Goal: Task Accomplishment & Management: Manage account settings

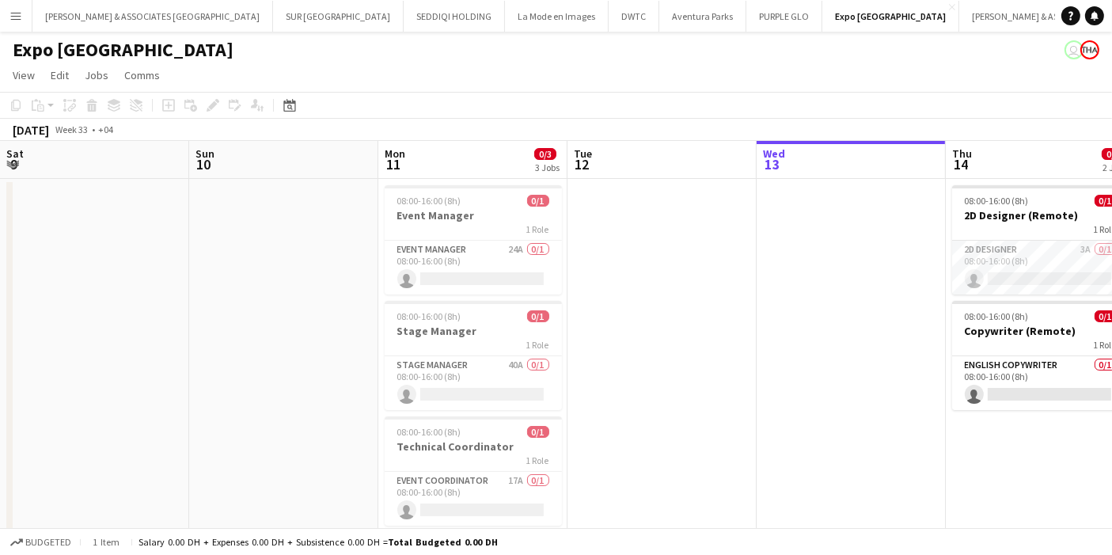
scroll to position [0, 492]
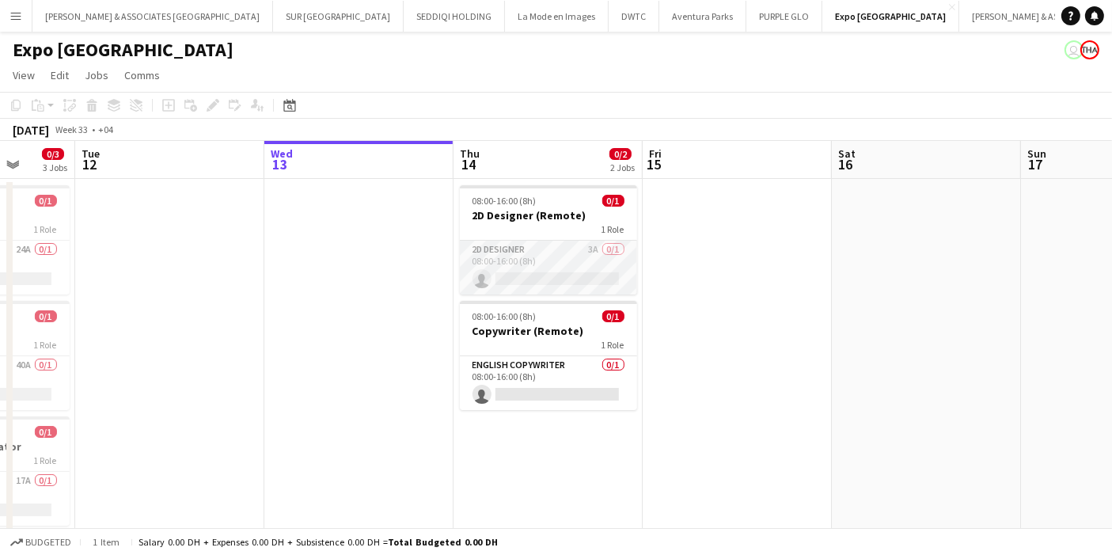
click at [595, 255] on app-card-role "2D Designer 3A 0/1 08:00-16:00 (8h) single-neutral-actions" at bounding box center [548, 268] width 177 height 54
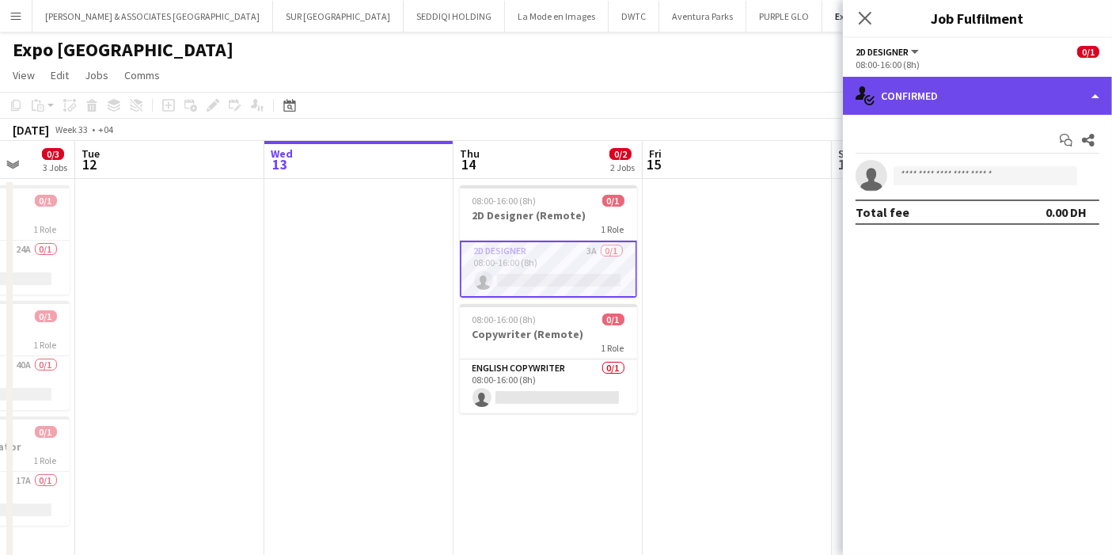
click at [975, 84] on div "single-neutral-actions-check-2 Confirmed" at bounding box center [977, 96] width 269 height 38
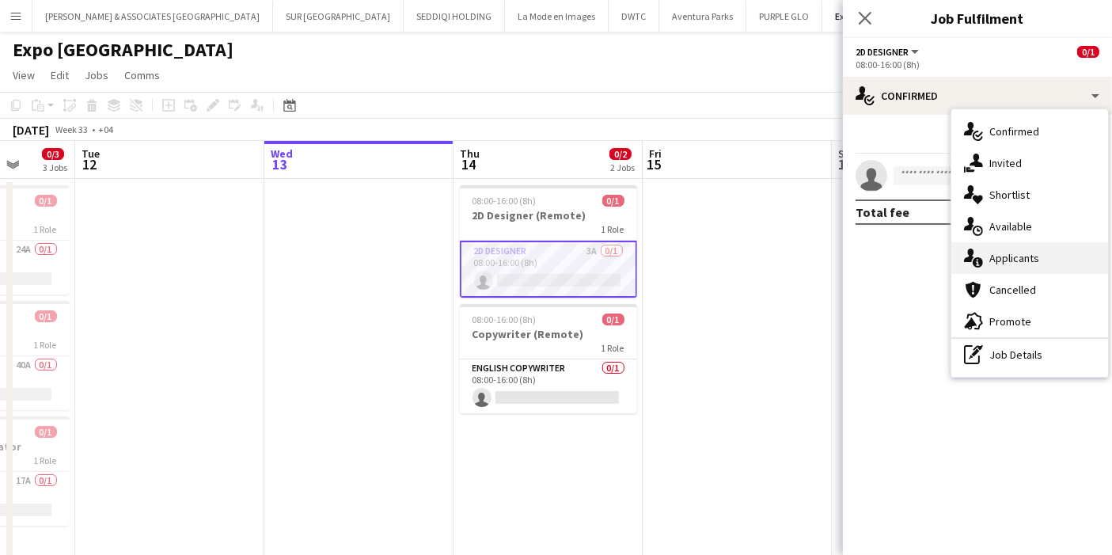
click at [1023, 247] on div "single-neutral-actions-information Applicants" at bounding box center [1029, 258] width 157 height 32
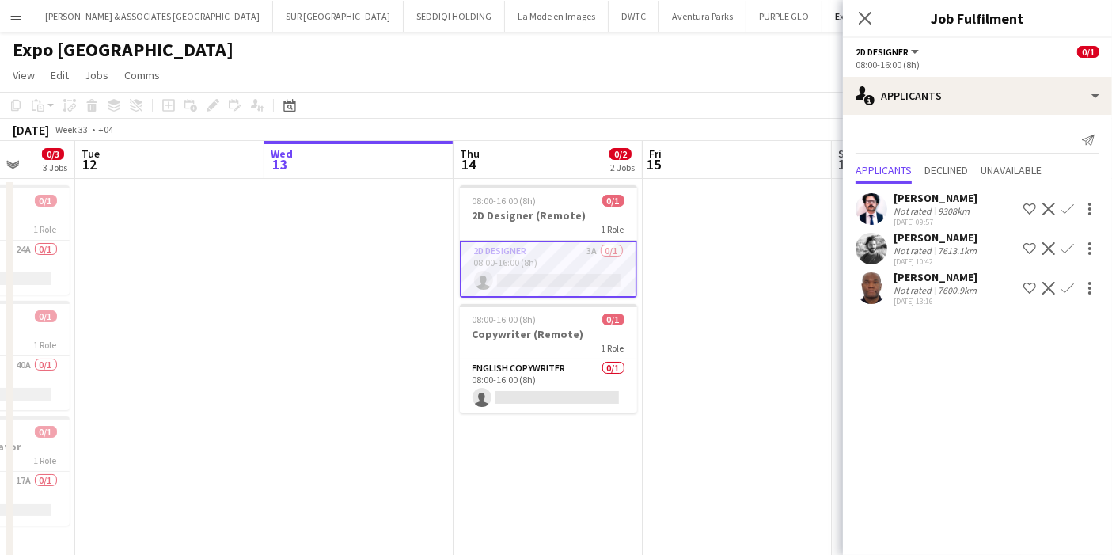
click at [870, 286] on app-user-avatar at bounding box center [872, 288] width 32 height 32
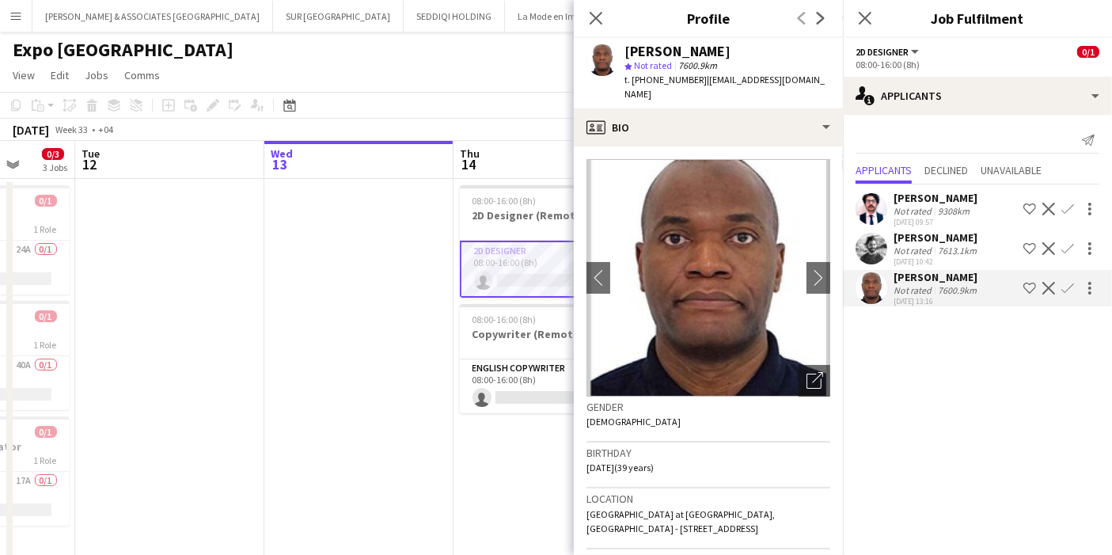
click at [875, 211] on app-user-avatar at bounding box center [872, 209] width 32 height 32
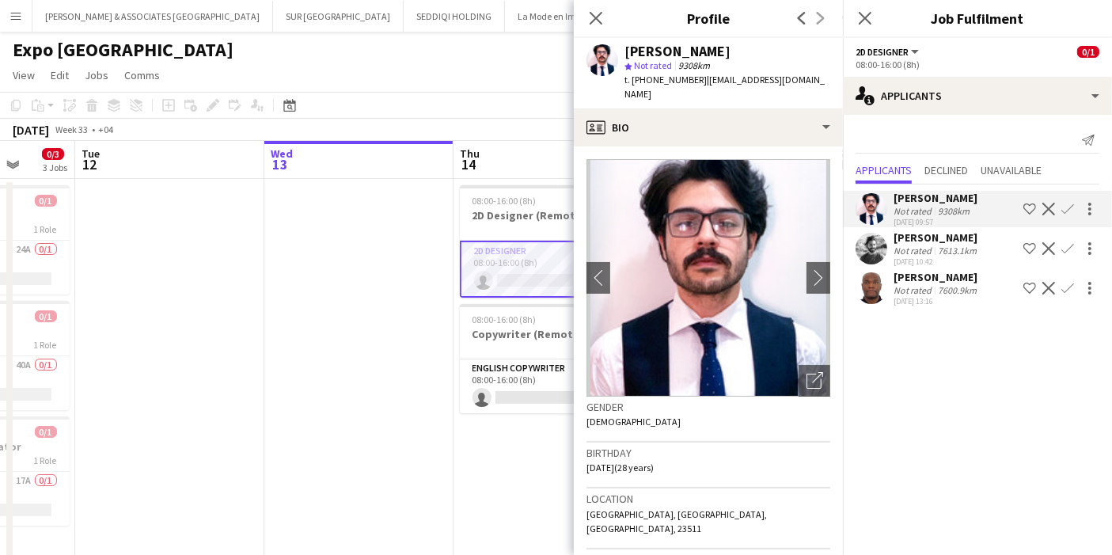
click at [607, 17] on div "Close pop-in" at bounding box center [596, 18] width 44 height 36
click at [597, 21] on icon "Close pop-in" at bounding box center [595, 17] width 15 height 15
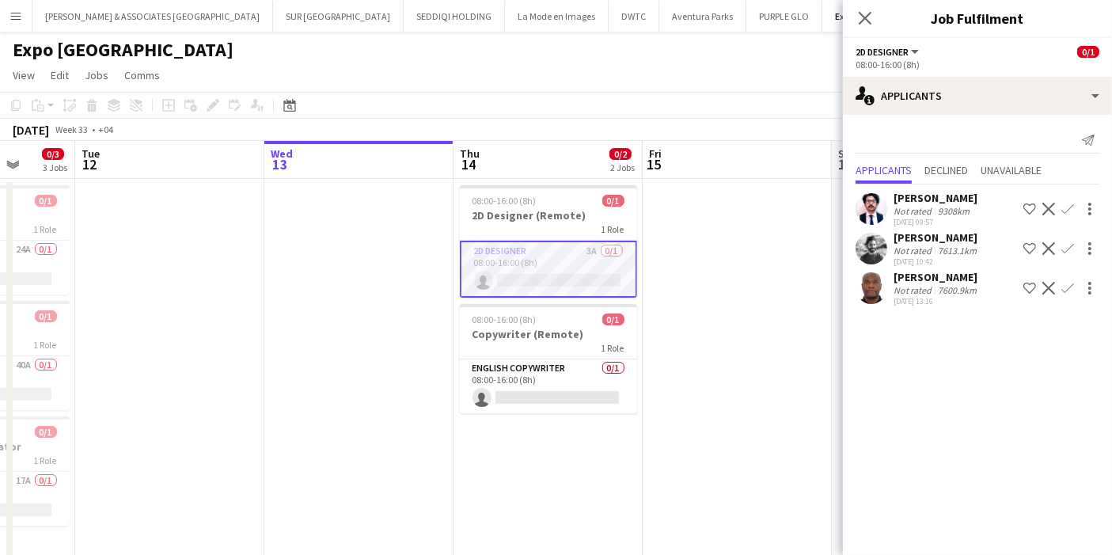
click at [883, 199] on app-user-avatar at bounding box center [872, 209] width 32 height 32
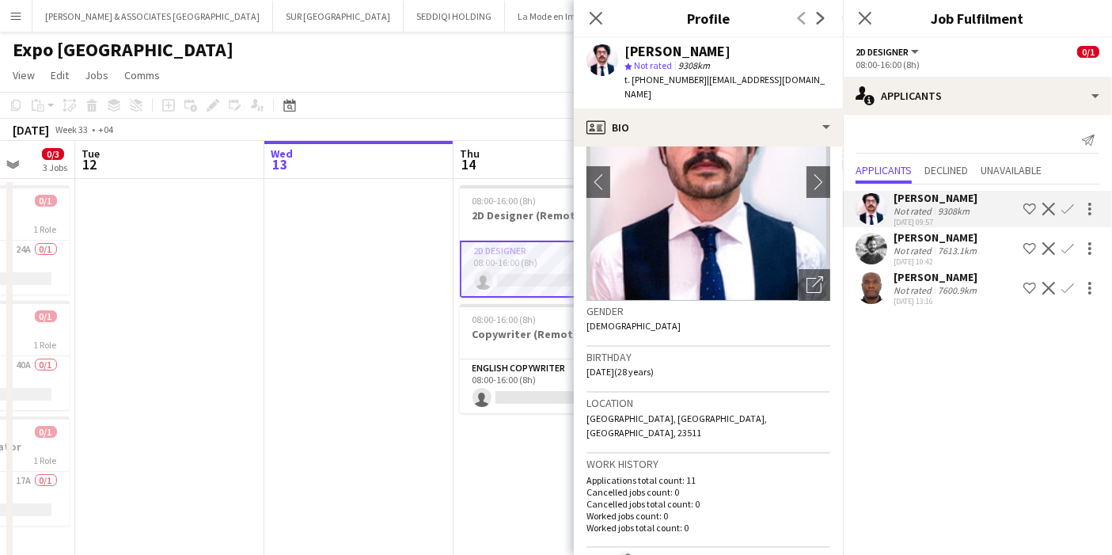
scroll to position [176, 0]
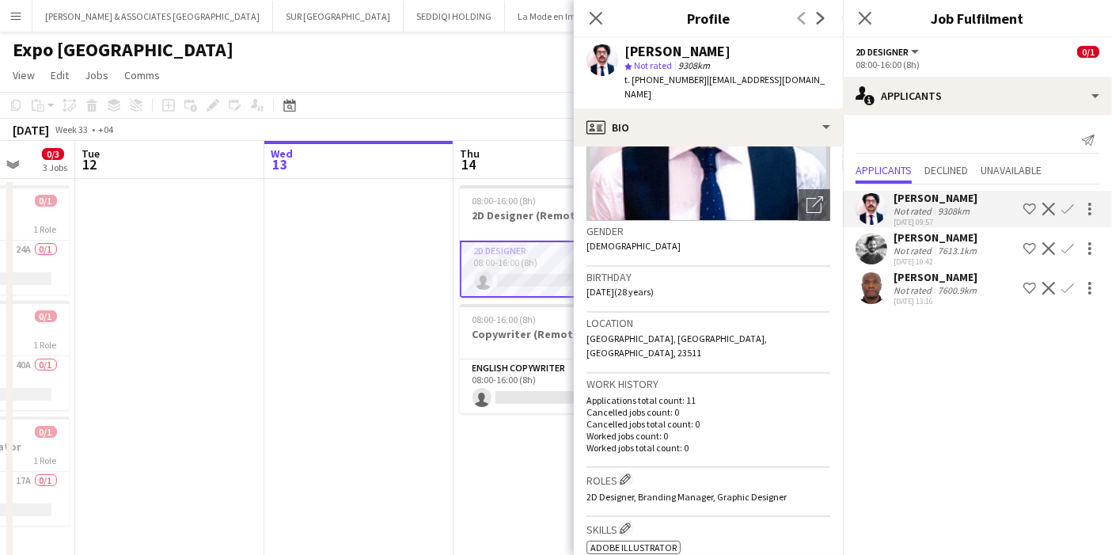
click at [876, 255] on app-user-avatar at bounding box center [872, 249] width 32 height 32
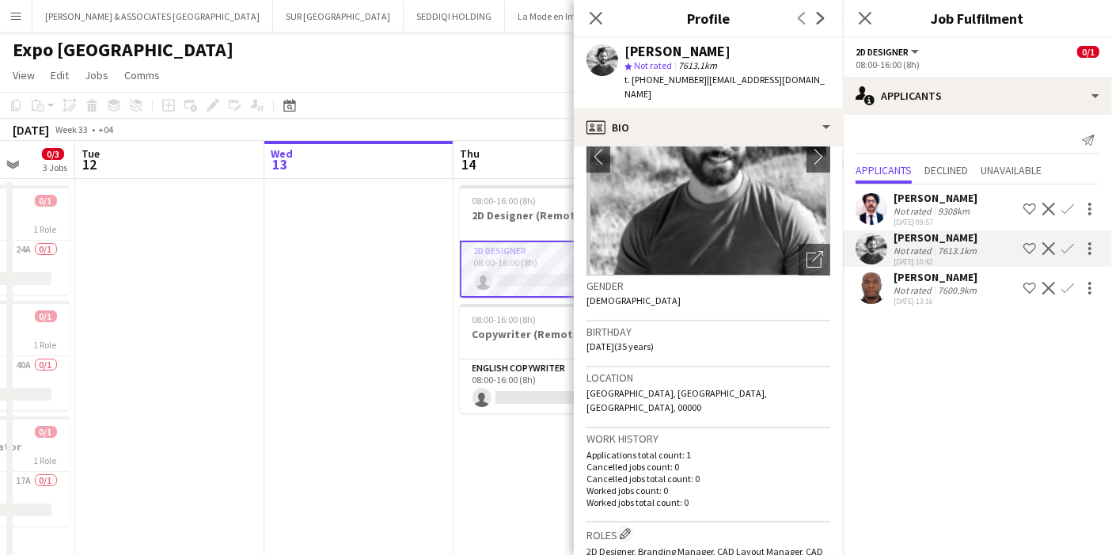
scroll to position [0, 0]
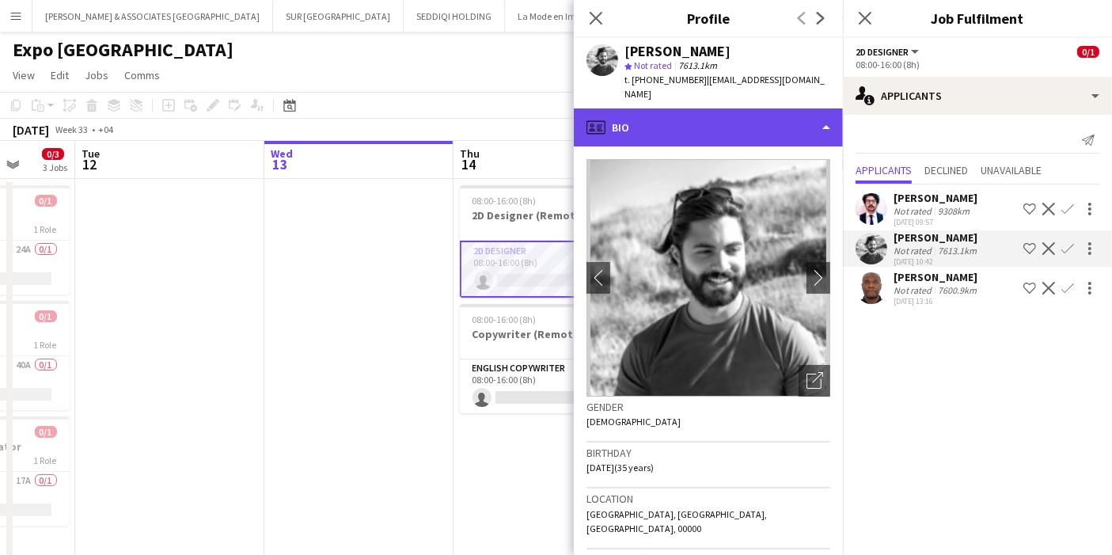
click at [814, 116] on div "profile Bio" at bounding box center [708, 127] width 269 height 38
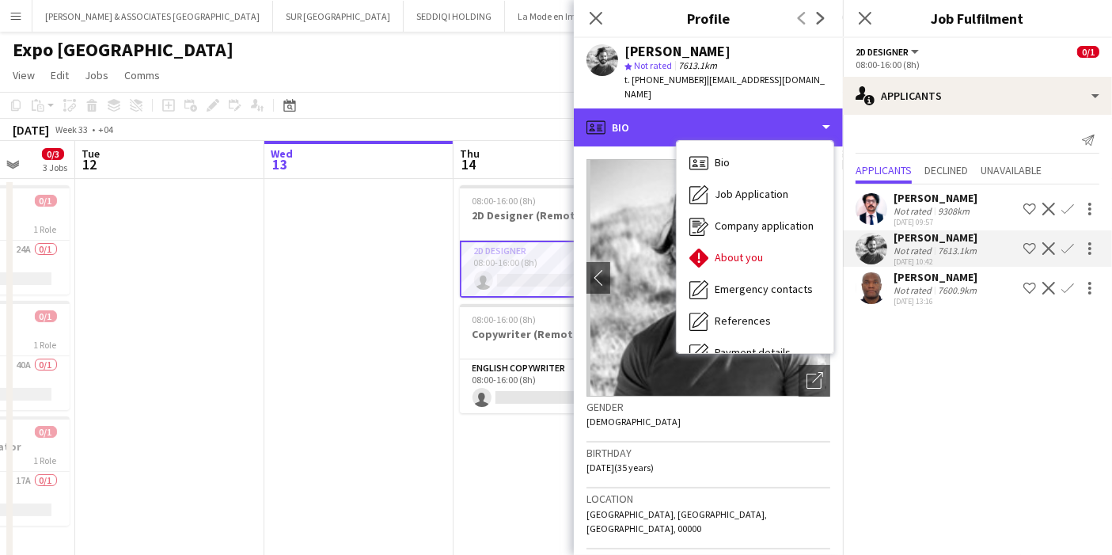
scroll to position [148, 0]
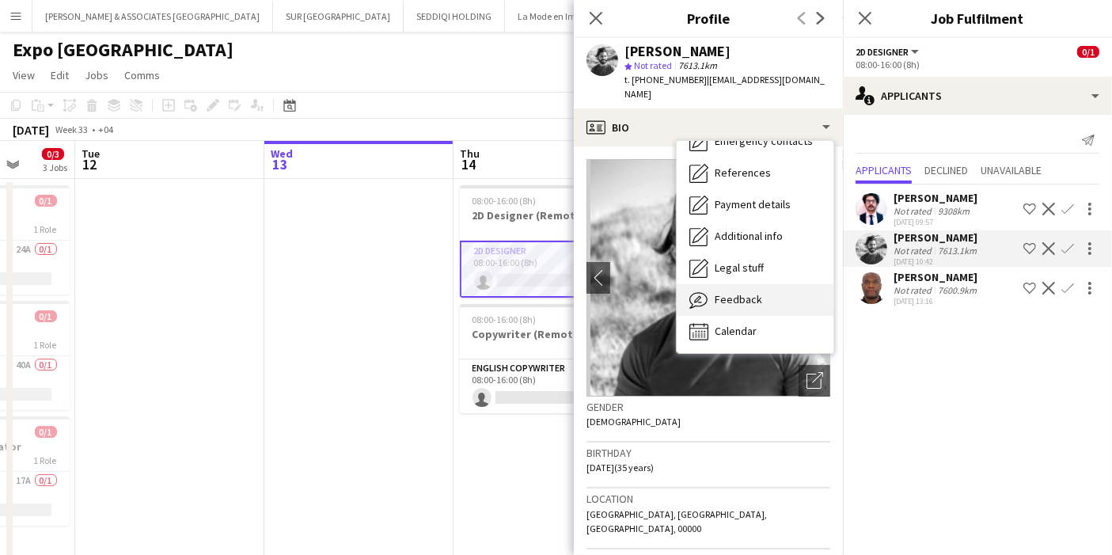
click at [741, 284] on div "Feedback Feedback" at bounding box center [755, 300] width 157 height 32
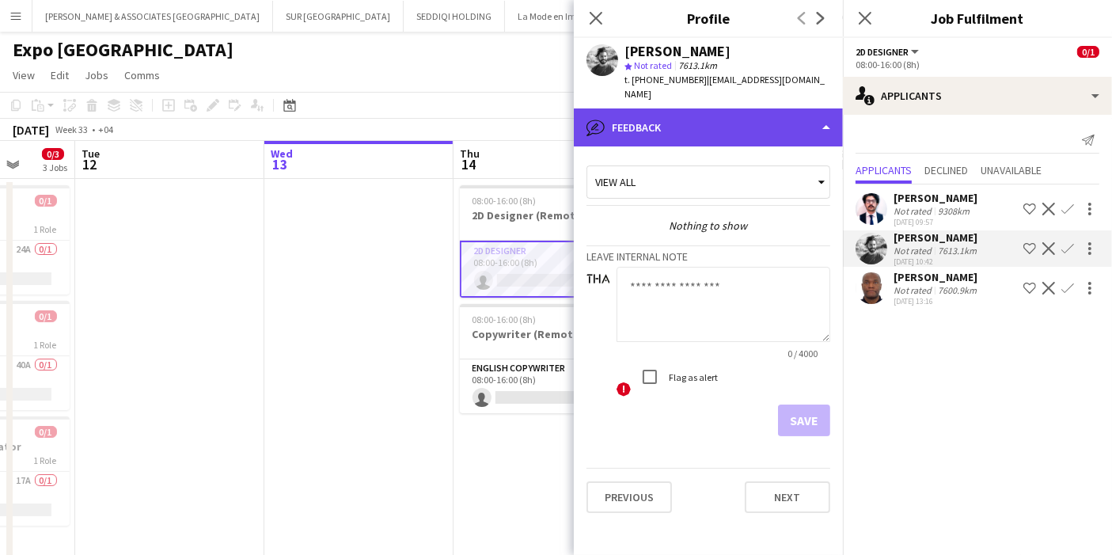
click at [768, 119] on div "bubble-pencil Feedback" at bounding box center [708, 127] width 269 height 38
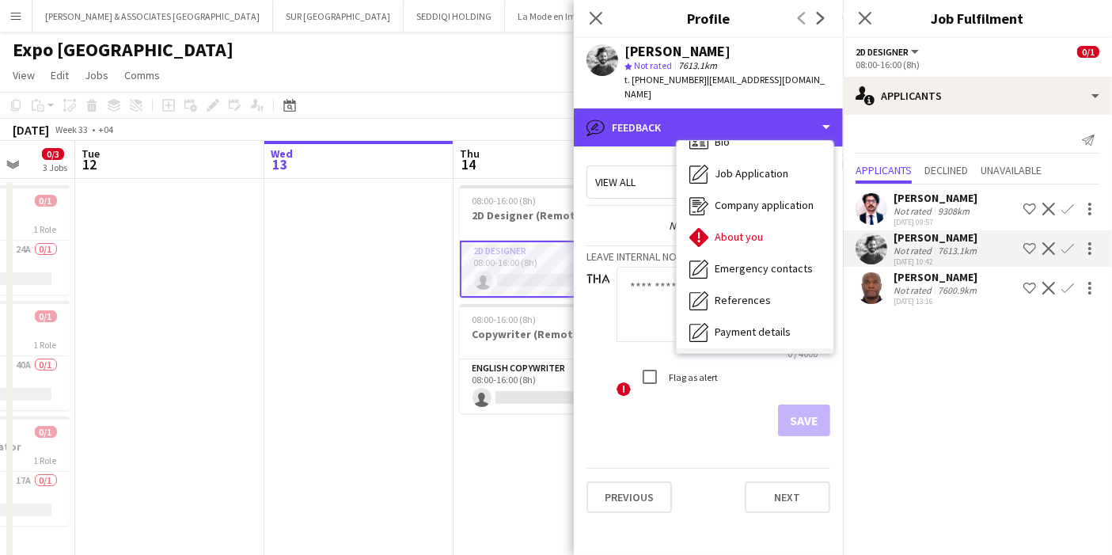
scroll to position [0, 0]
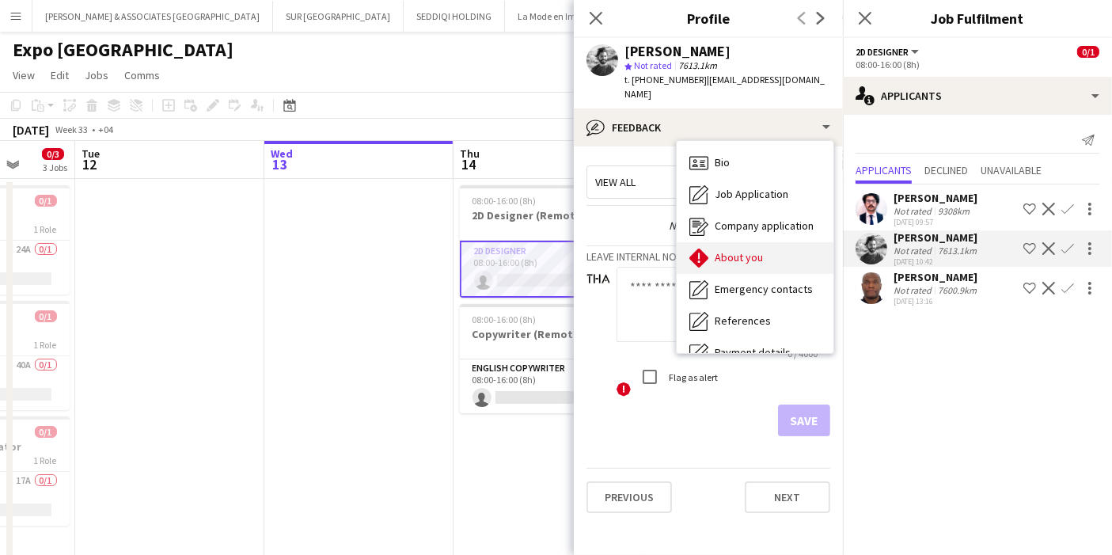
click at [761, 245] on div "About you About you" at bounding box center [755, 258] width 157 height 32
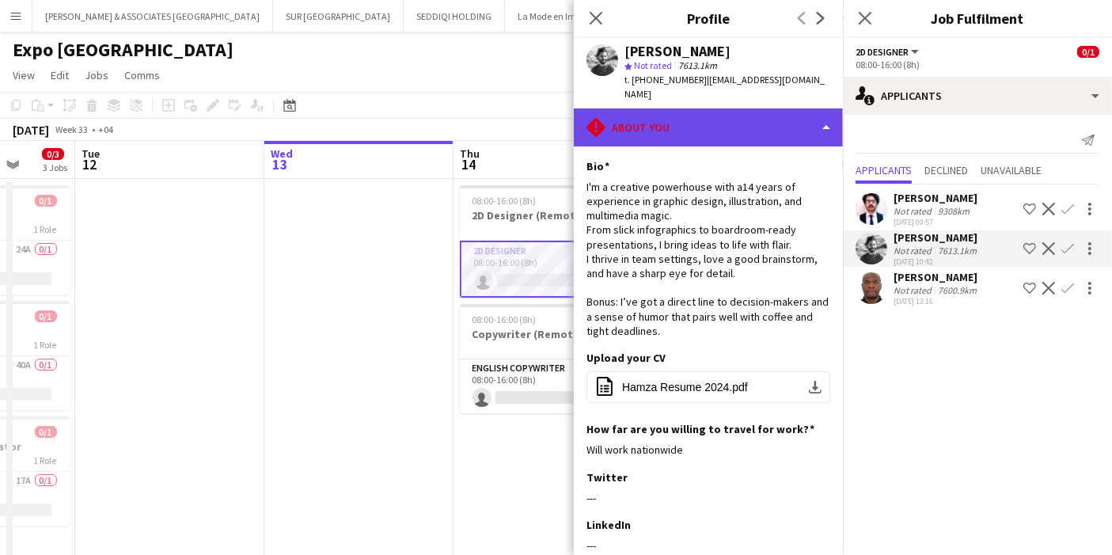
click at [771, 116] on div "rhombus-alert About you" at bounding box center [708, 127] width 269 height 38
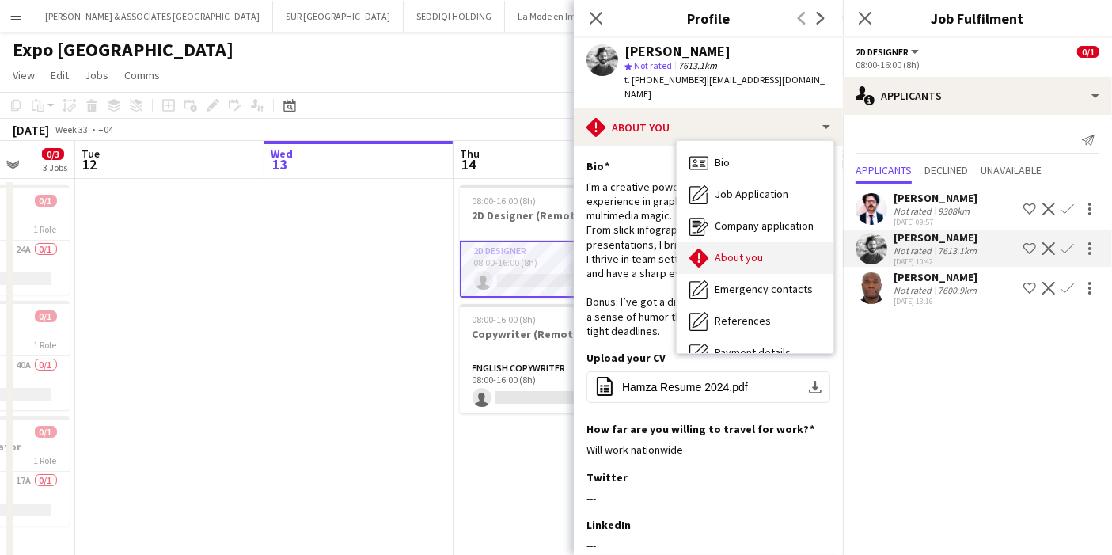
click at [772, 242] on div "About you About you" at bounding box center [755, 258] width 157 height 32
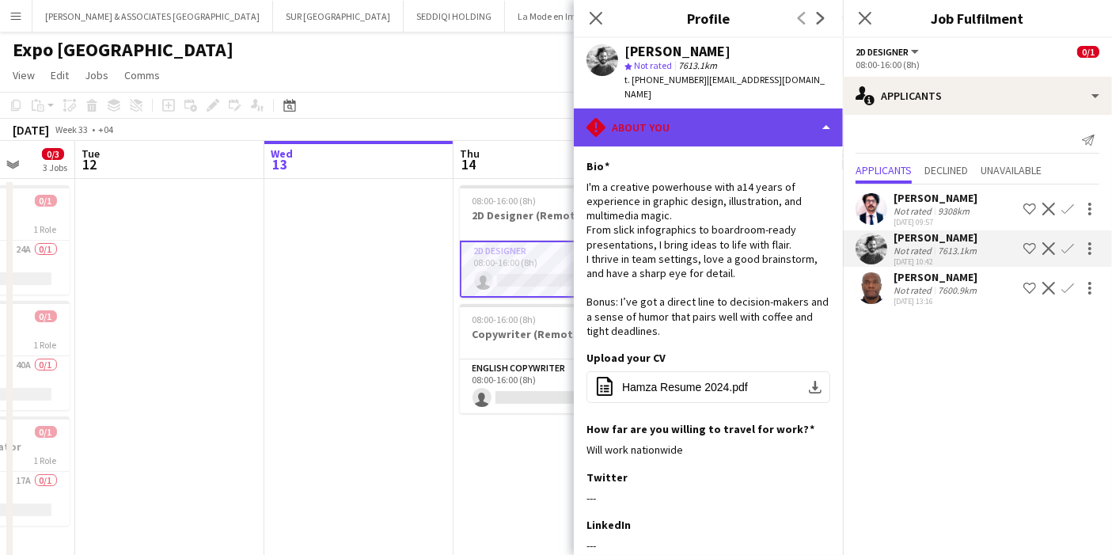
click at [798, 108] on div "rhombus-alert About you" at bounding box center [708, 127] width 269 height 38
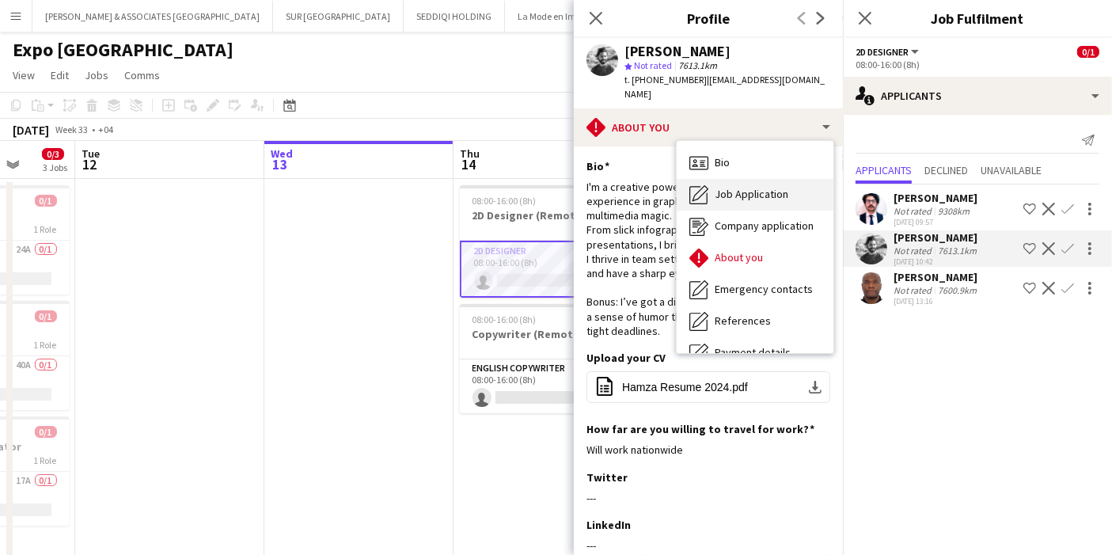
click at [754, 193] on div "Job Application Job Application" at bounding box center [755, 195] width 157 height 32
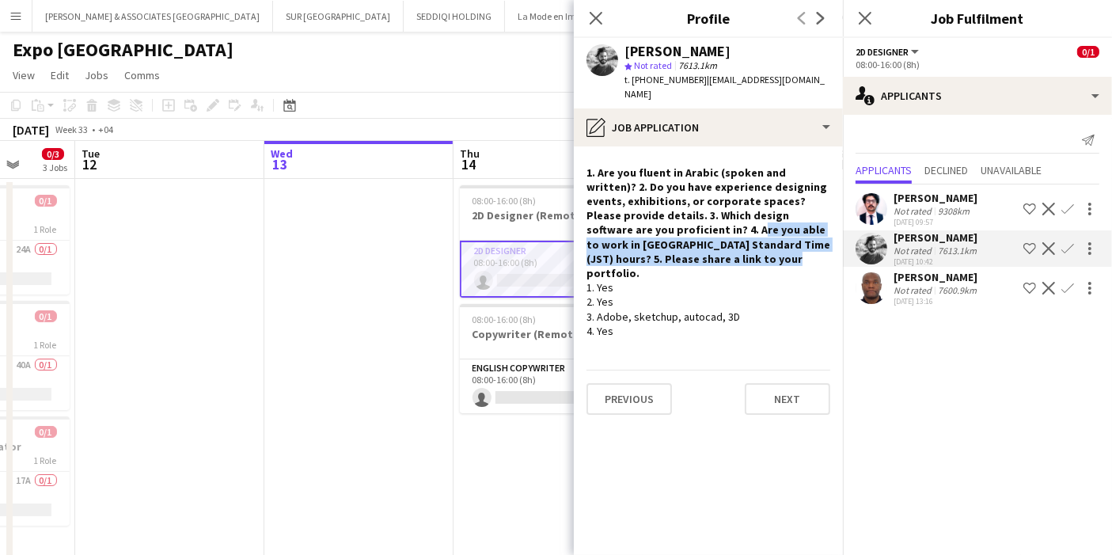
drag, startPoint x: 666, startPoint y: 220, endPoint x: 719, endPoint y: 243, distance: 57.8
click at [719, 243] on h4 "1. Are you fluent in Arabic (spoken and written)? 2. Do you have experience des…" at bounding box center [708, 223] width 244 height 116
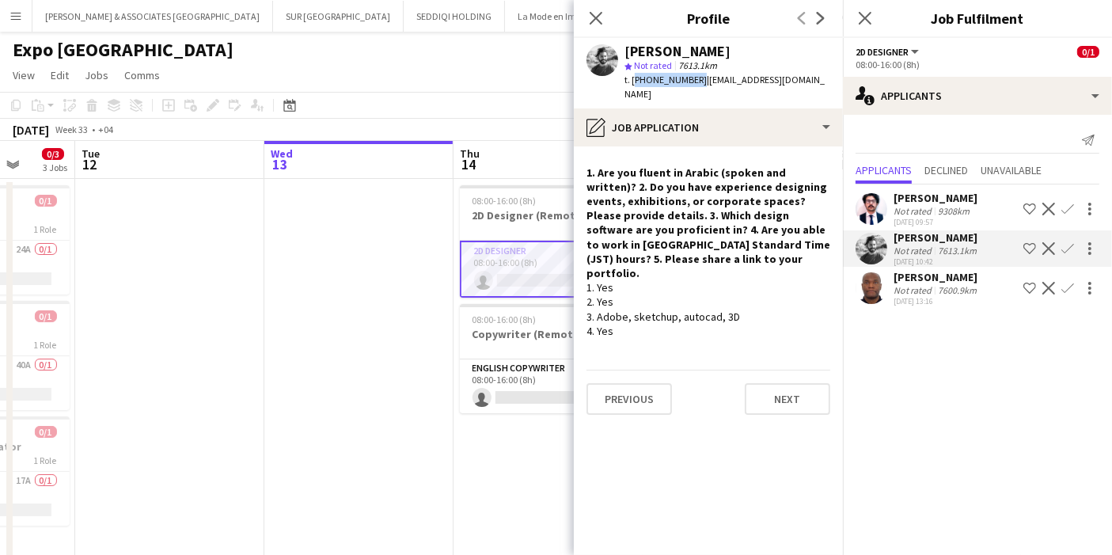
drag, startPoint x: 632, startPoint y: 80, endPoint x: 693, endPoint y: 80, distance: 60.9
click at [693, 80] on span "t. +971502954108" at bounding box center [665, 80] width 82 height 12
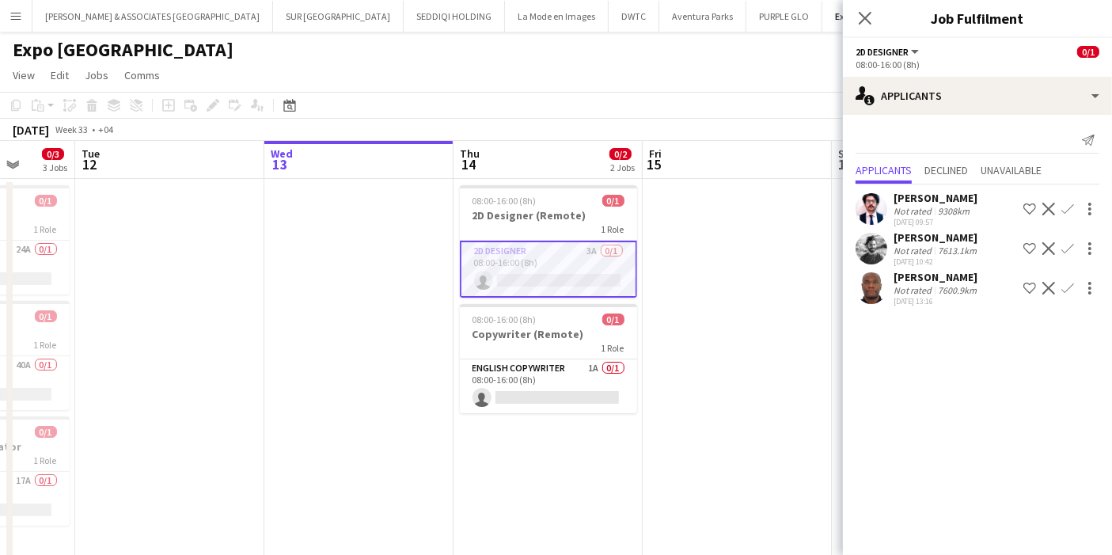
click at [877, 215] on app-user-avatar at bounding box center [872, 209] width 32 height 32
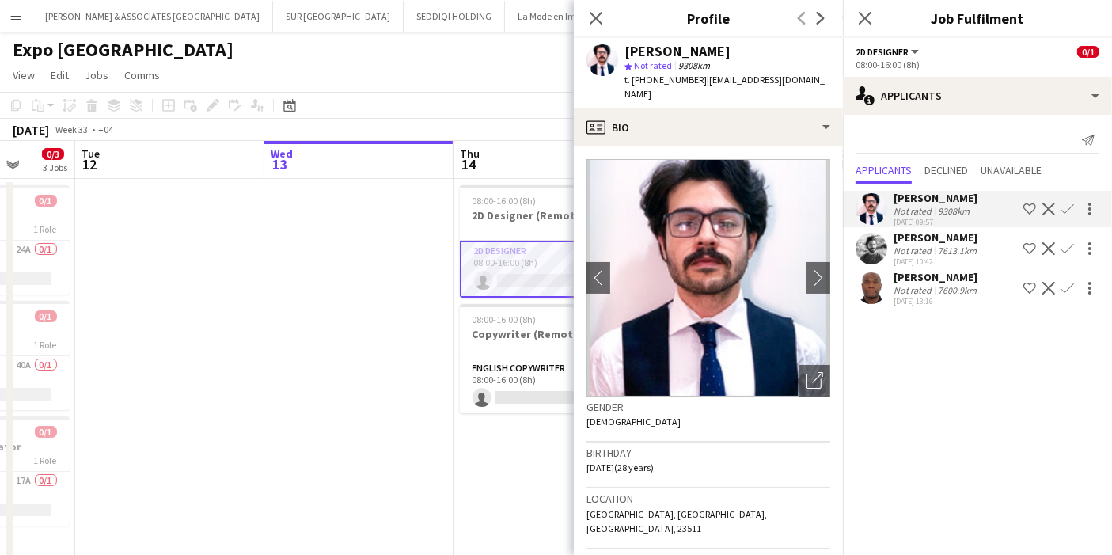
click at [888, 247] on div "Hamzeh Alhanbaly Not rated 7613.1km 13-08-2025 10:42 Shortlist crew Decline Con…" at bounding box center [977, 248] width 269 height 36
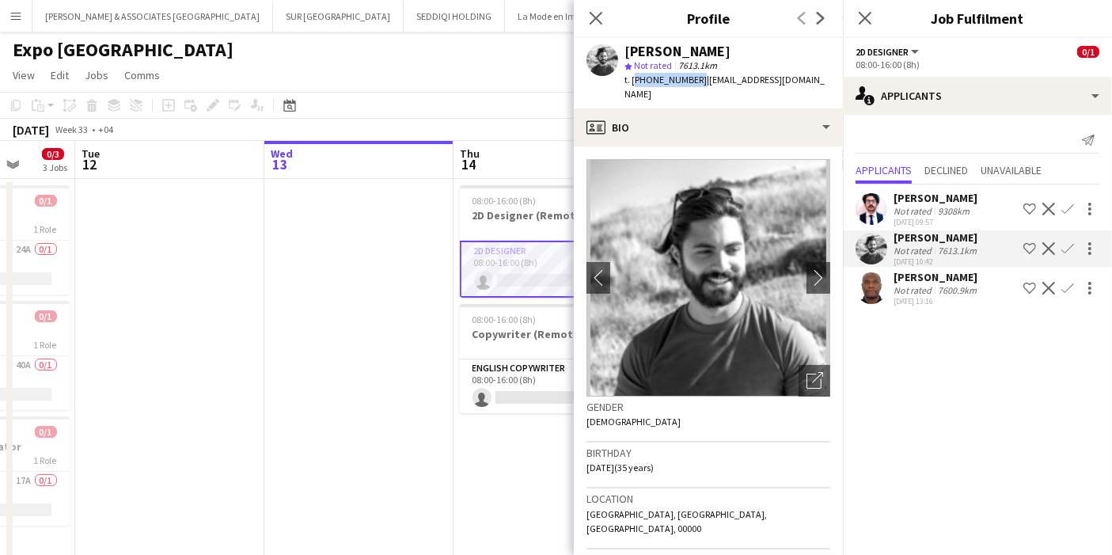
drag, startPoint x: 633, startPoint y: 78, endPoint x: 693, endPoint y: 78, distance: 60.2
click at [693, 78] on span "t. +971502954108" at bounding box center [665, 80] width 82 height 12
